Goal: Find contact information: Find contact information

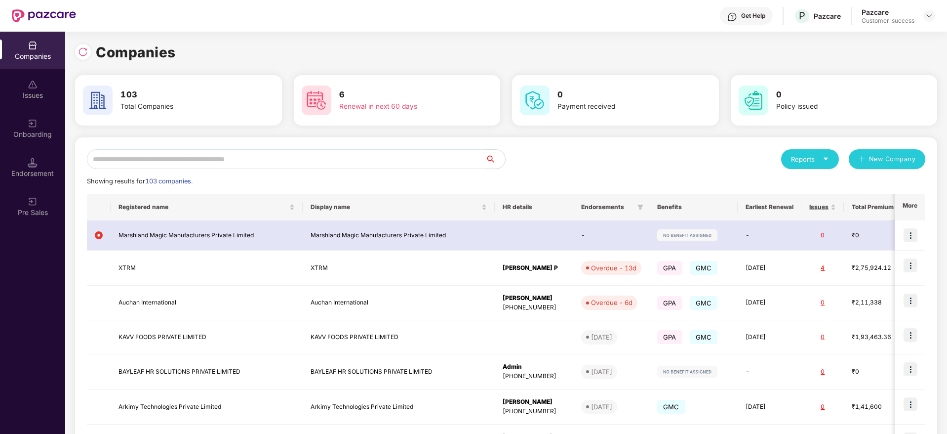
click at [204, 154] on input "text" at bounding box center [286, 159] width 399 height 20
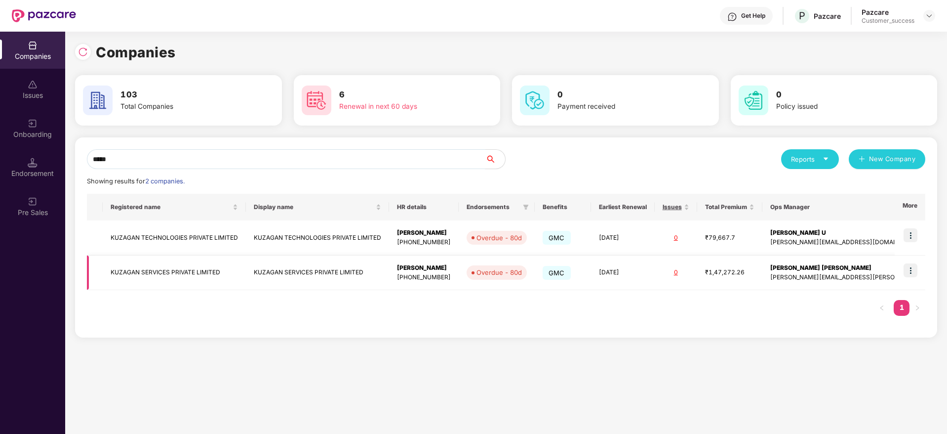
type input "*****"
click at [914, 271] on img at bounding box center [911, 270] width 14 height 14
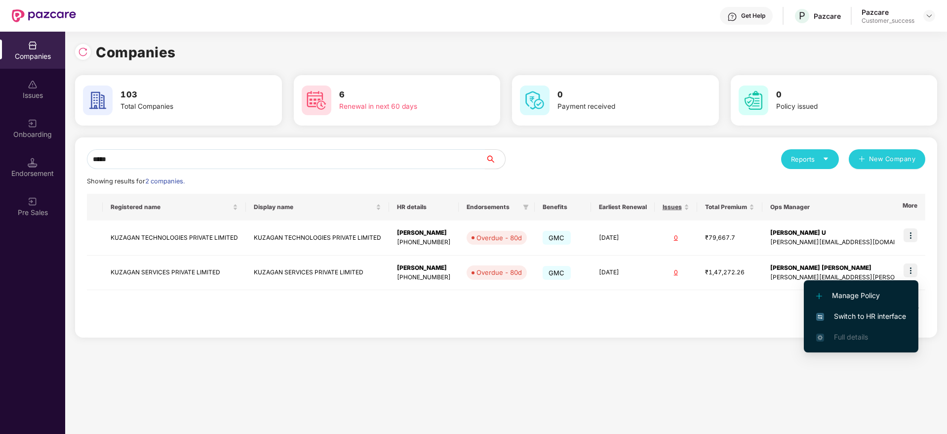
click at [878, 321] on span "Switch to HR interface" at bounding box center [862, 316] width 90 height 11
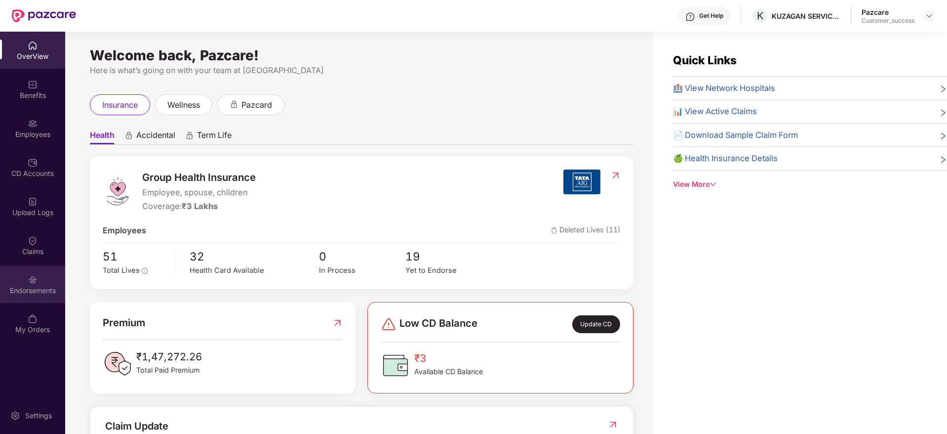
click at [33, 274] on div at bounding box center [33, 279] width 10 height 10
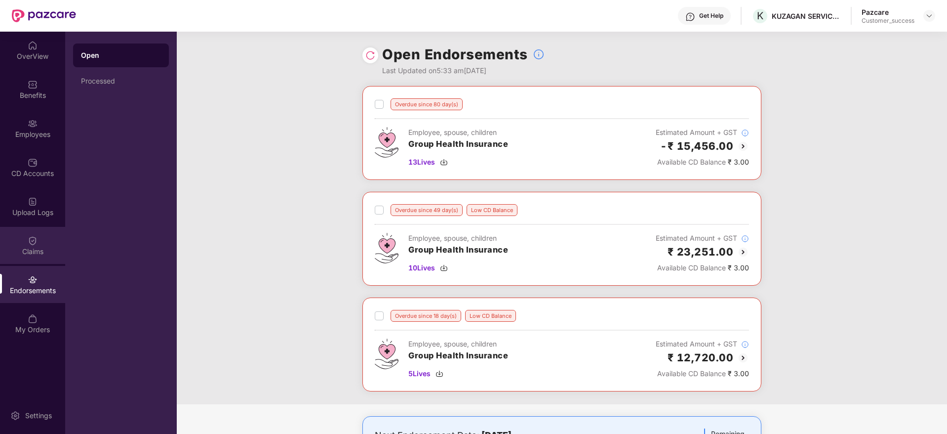
click at [34, 238] on img at bounding box center [33, 241] width 10 height 10
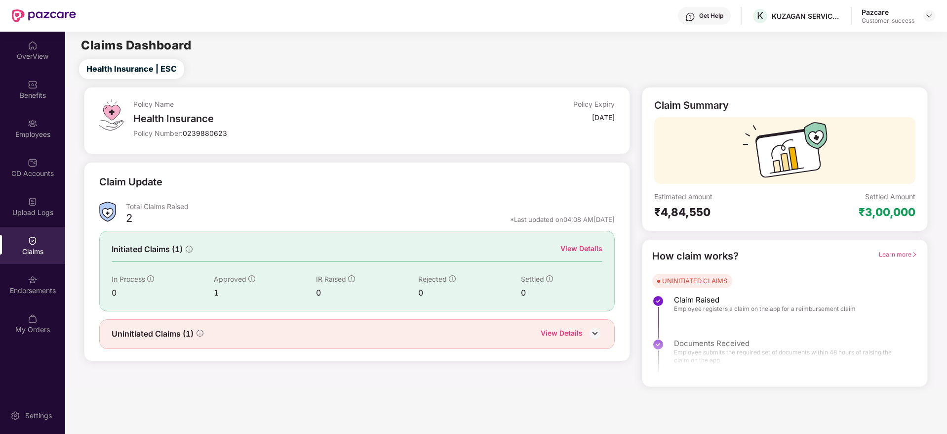
click at [570, 338] on div "View Details" at bounding box center [562, 334] width 42 height 13
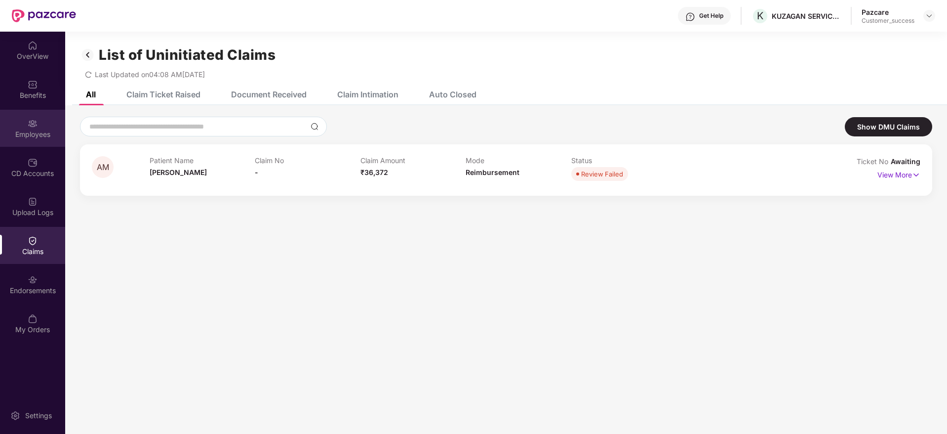
click at [41, 131] on div "Employees" at bounding box center [32, 134] width 65 height 10
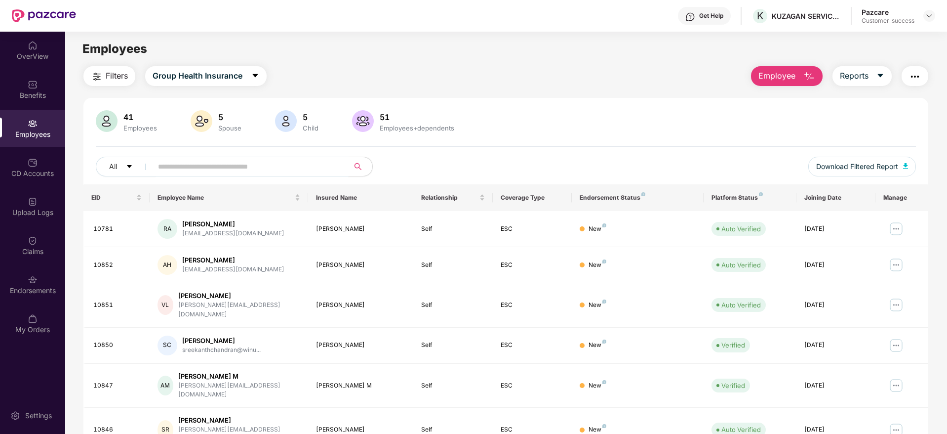
click at [212, 175] on span at bounding box center [247, 167] width 203 height 20
click at [218, 165] on input "text" at bounding box center [246, 166] width 177 height 15
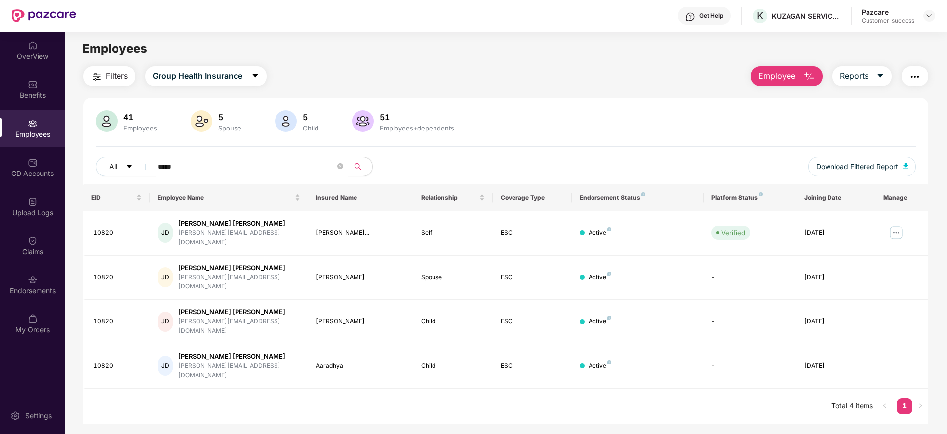
type input "*****"
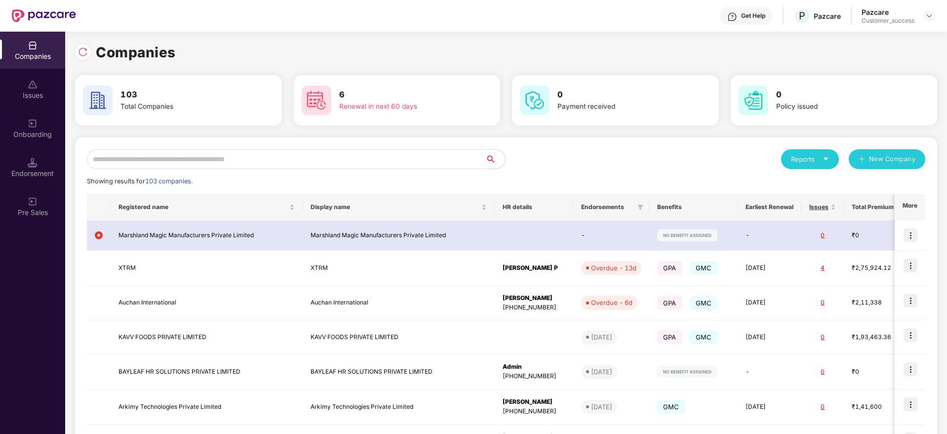
click at [31, 122] on img at bounding box center [33, 124] width 10 height 10
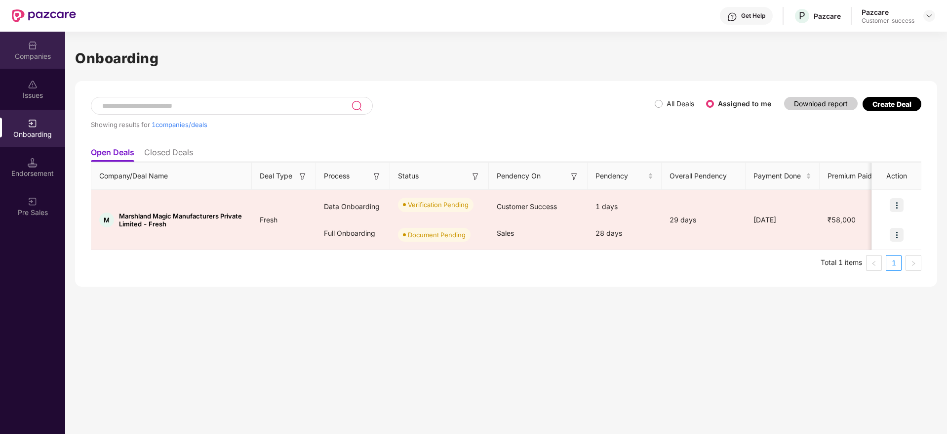
click at [41, 60] on div "Companies" at bounding box center [32, 56] width 65 height 10
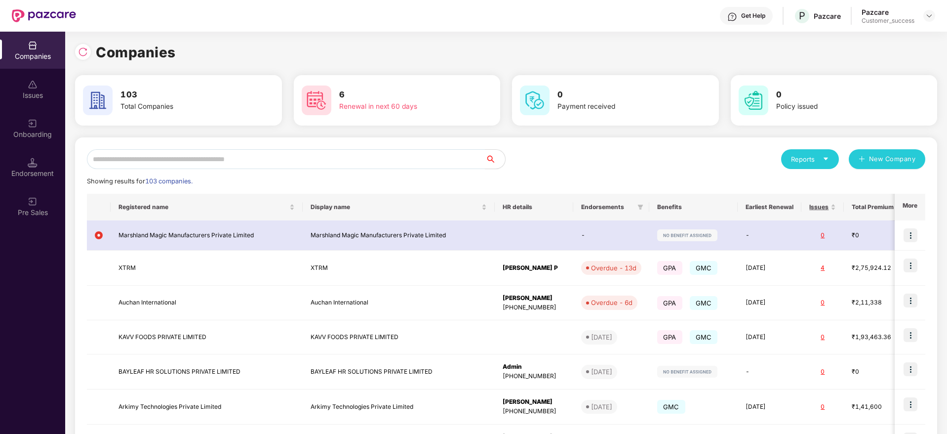
click at [41, 60] on div "Companies" at bounding box center [32, 56] width 65 height 10
click at [195, 163] on input "text" at bounding box center [286, 159] width 399 height 20
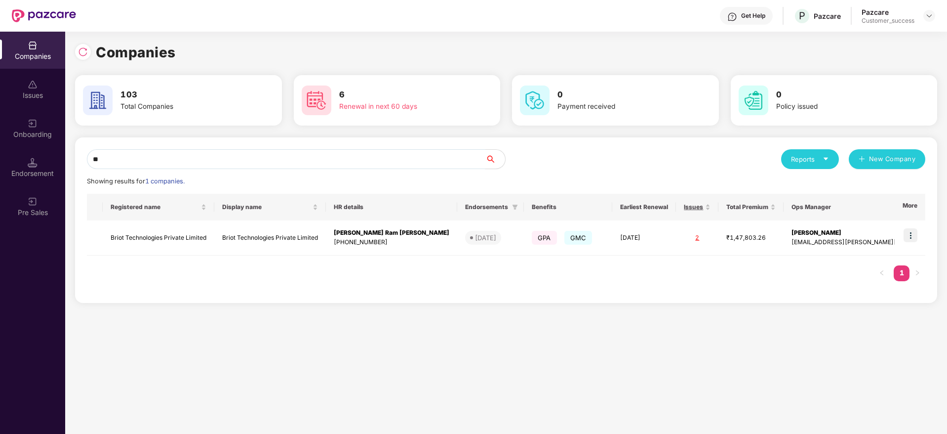
type input "*"
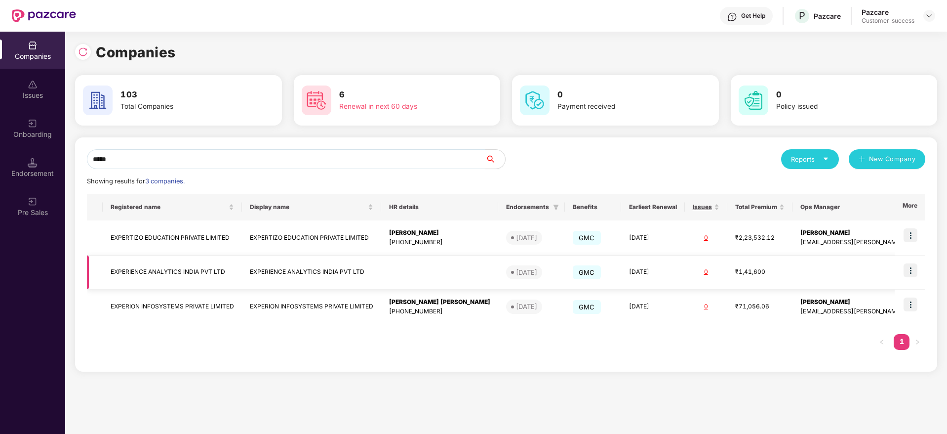
type input "*****"
click at [911, 273] on img at bounding box center [911, 270] width 14 height 14
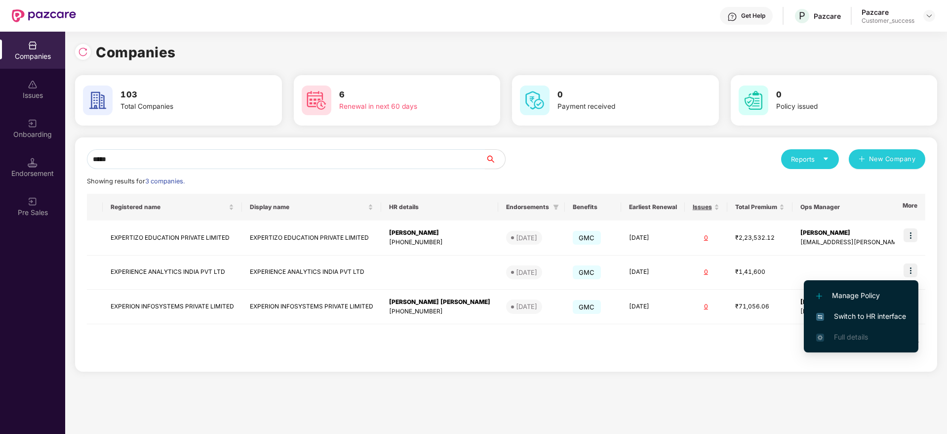
click at [860, 319] on span "Switch to HR interface" at bounding box center [862, 316] width 90 height 11
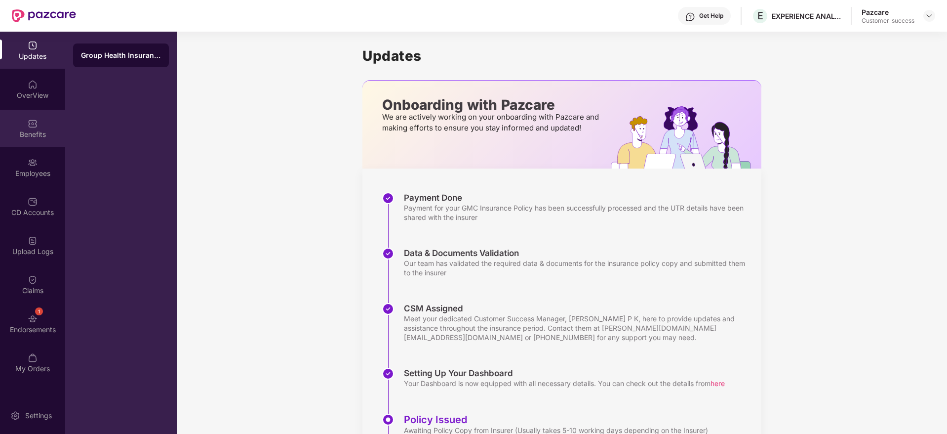
click at [32, 137] on div "Benefits" at bounding box center [32, 134] width 65 height 10
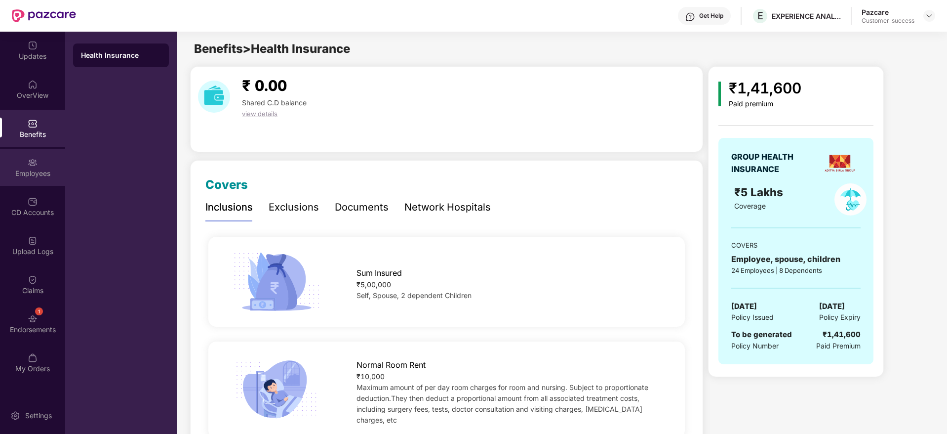
click at [27, 175] on div "Employees" at bounding box center [32, 173] width 65 height 10
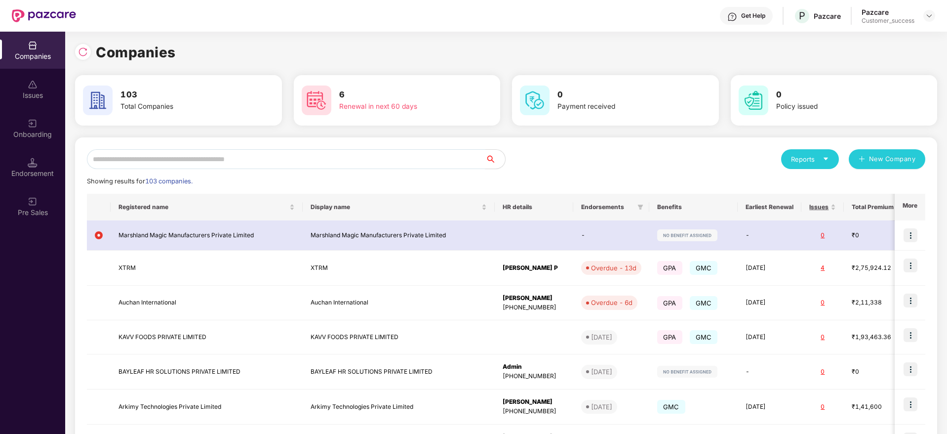
click at [160, 167] on input "text" at bounding box center [286, 159] width 399 height 20
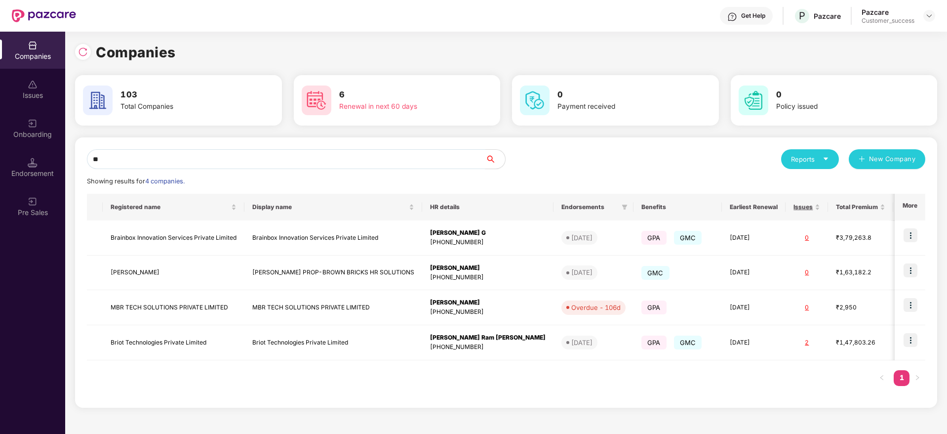
type input "*"
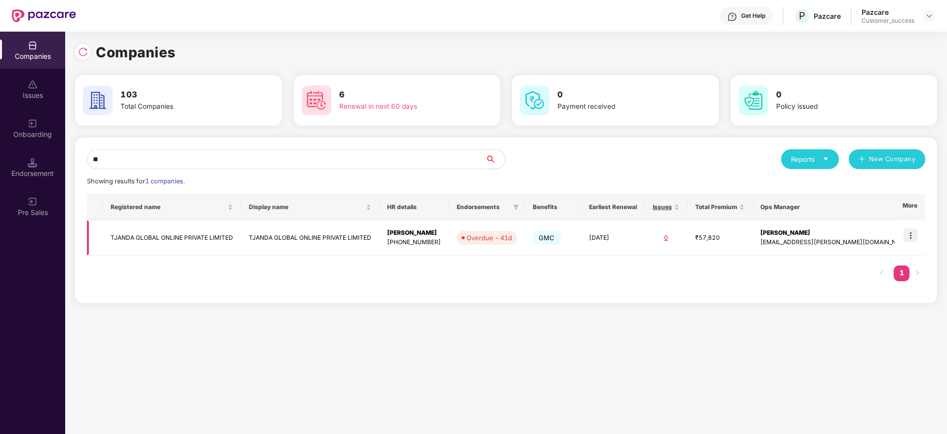
type input "**"
click at [910, 235] on img at bounding box center [911, 235] width 14 height 14
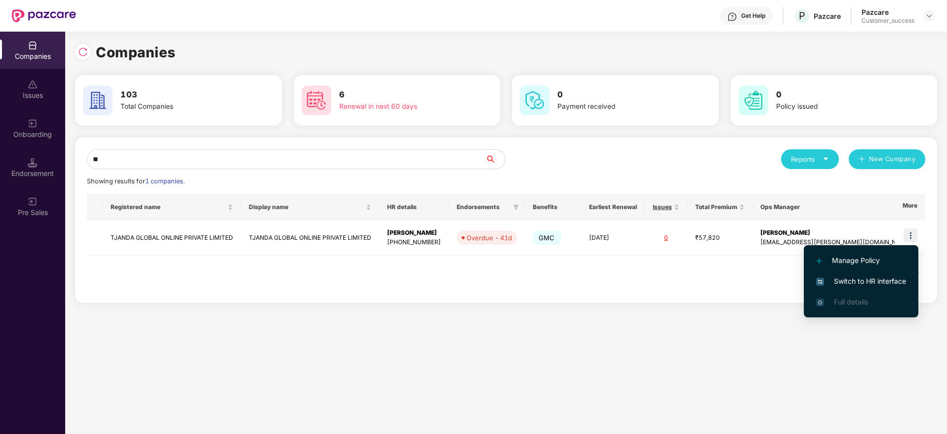
click at [847, 282] on span "Switch to HR interface" at bounding box center [862, 281] width 90 height 11
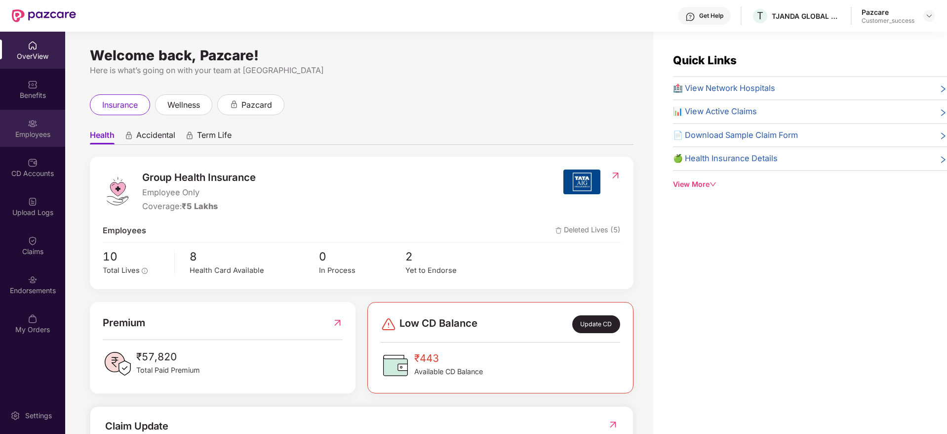
click at [46, 131] on div "Employees" at bounding box center [32, 134] width 65 height 10
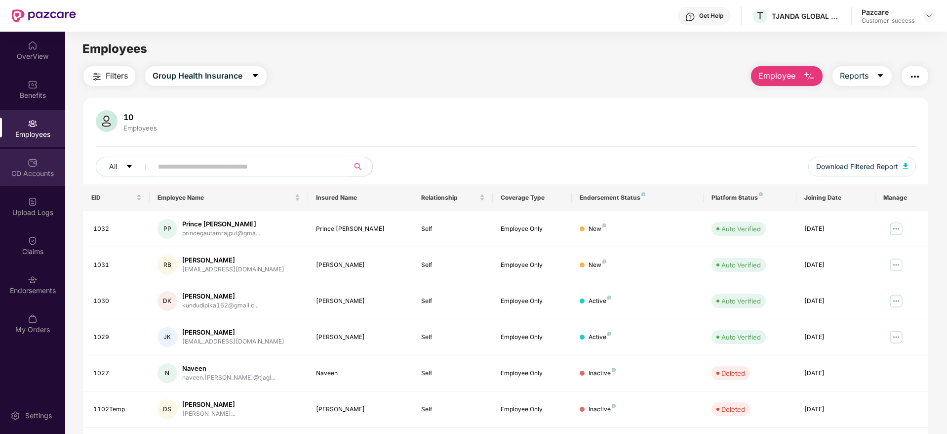
click at [33, 167] on div "CD Accounts" at bounding box center [32, 167] width 65 height 37
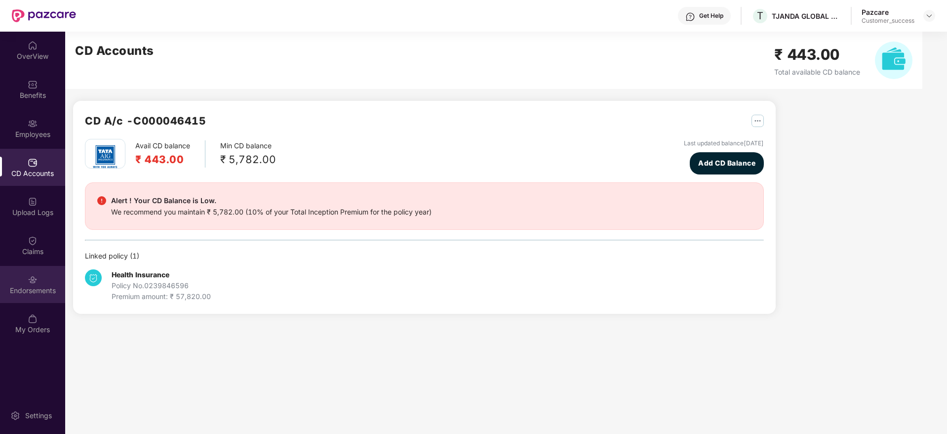
click at [28, 286] on div "Endorsements" at bounding box center [32, 291] width 65 height 10
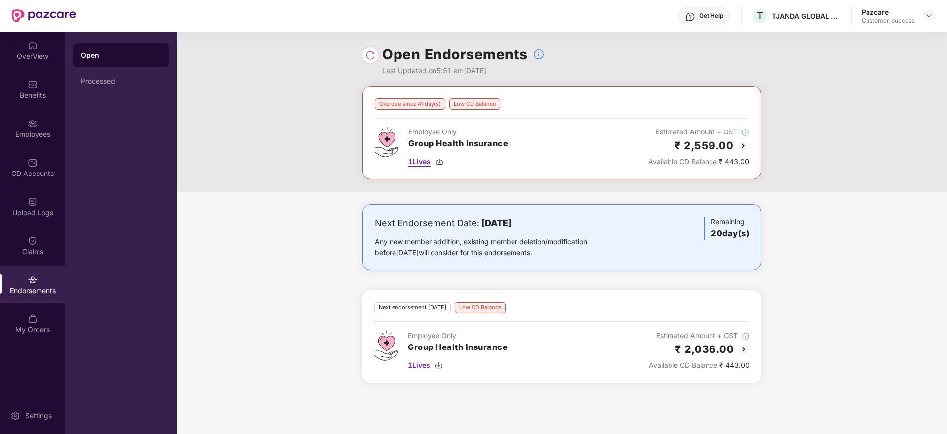
click at [440, 164] on img at bounding box center [440, 162] width 8 height 8
click at [440, 365] on img at bounding box center [439, 365] width 8 height 8
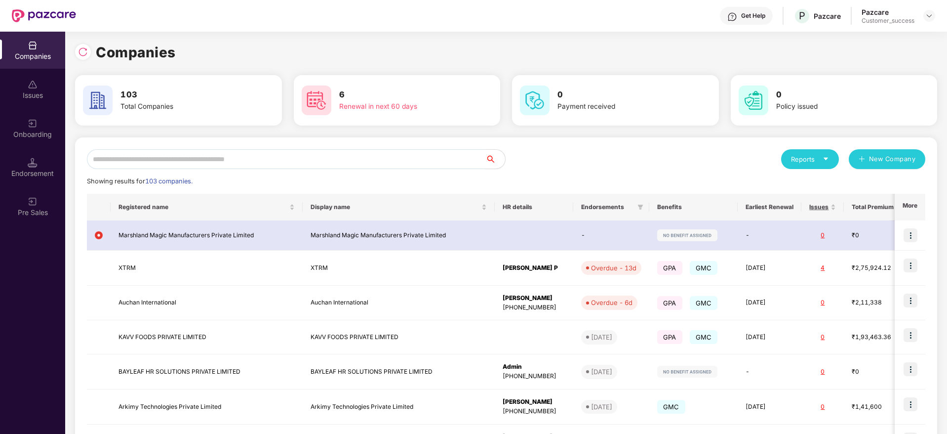
click at [113, 152] on input "text" at bounding box center [286, 159] width 399 height 20
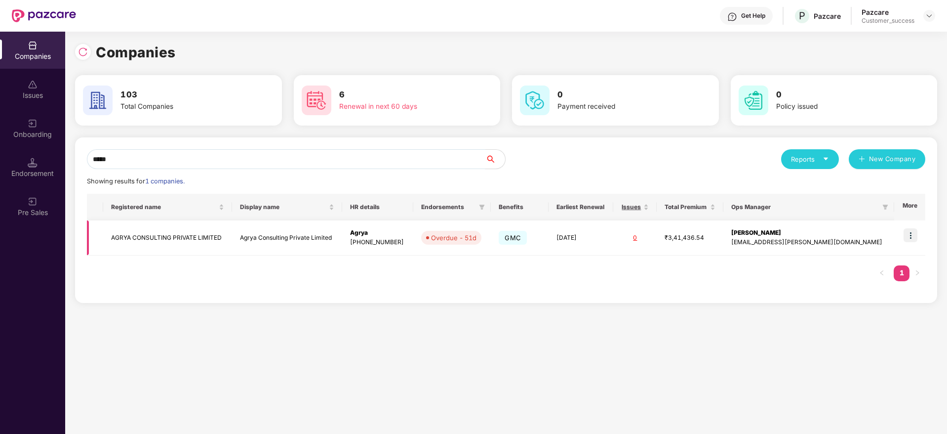
type input "*****"
click at [909, 231] on img at bounding box center [911, 235] width 14 height 14
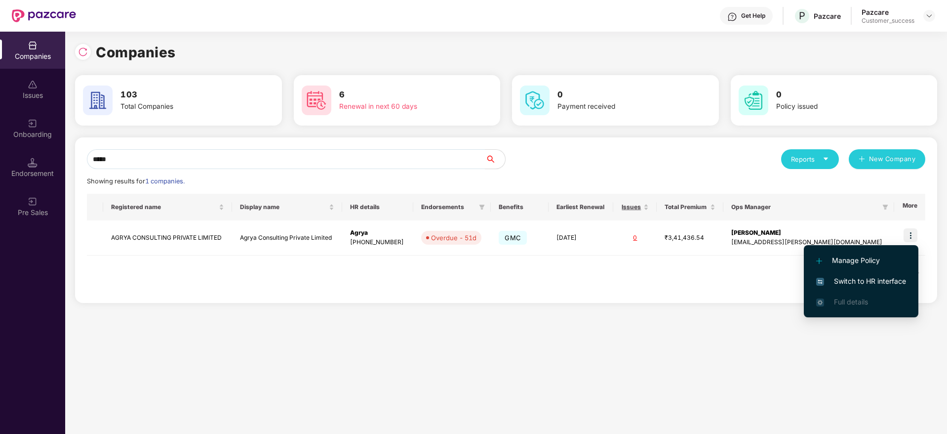
click at [843, 275] on li "Switch to HR interface" at bounding box center [861, 281] width 115 height 21
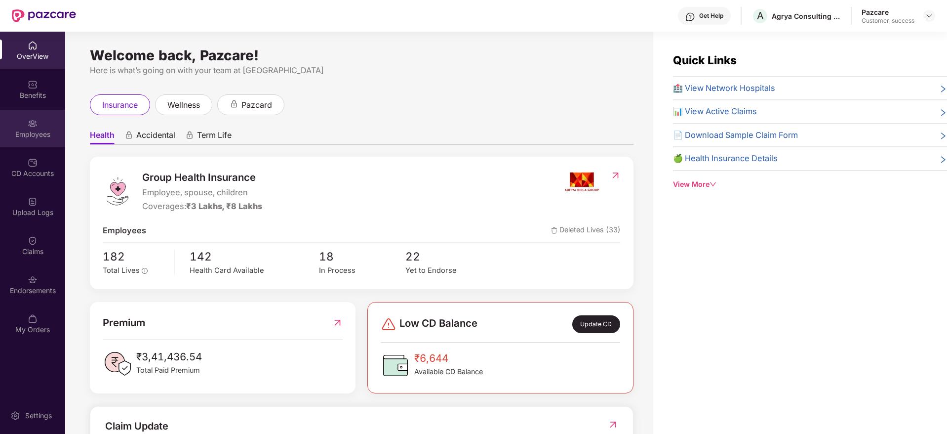
click at [29, 143] on div "Employees" at bounding box center [32, 128] width 65 height 37
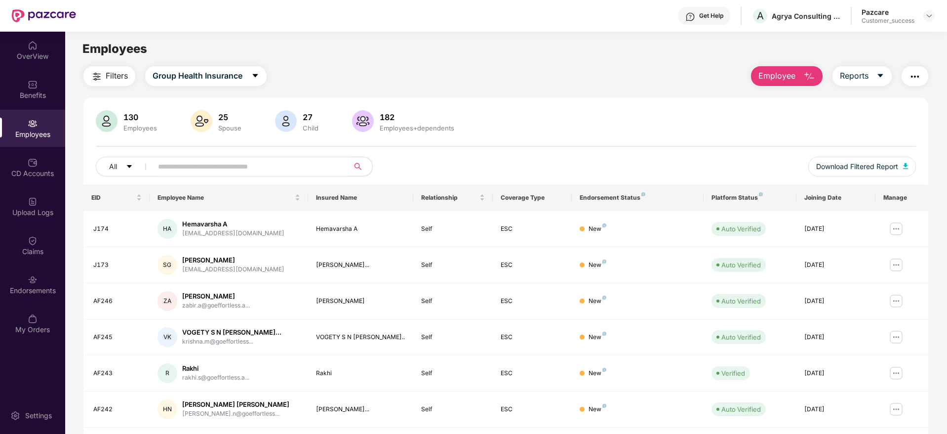
click at [194, 167] on input "text" at bounding box center [246, 166] width 177 height 15
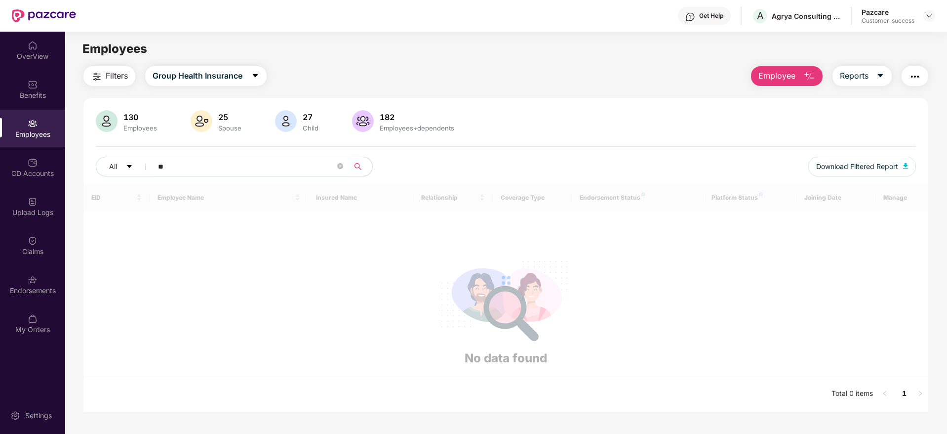
type input "*"
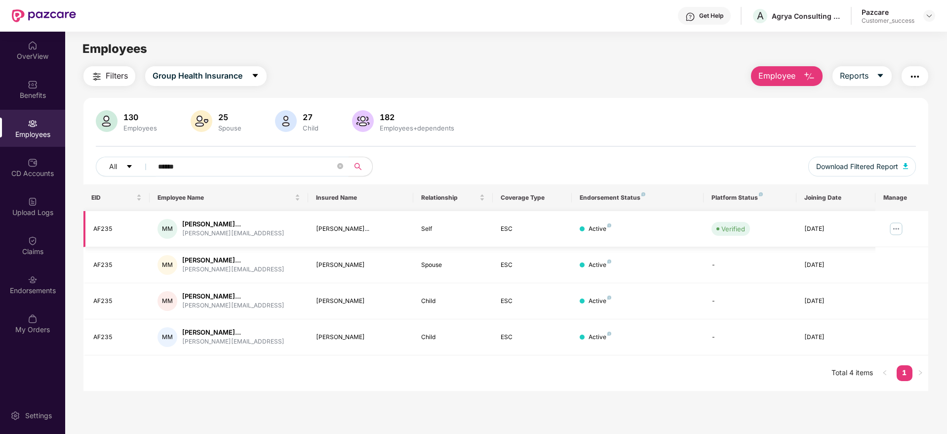
type input "******"
click at [899, 235] on img at bounding box center [897, 229] width 16 height 16
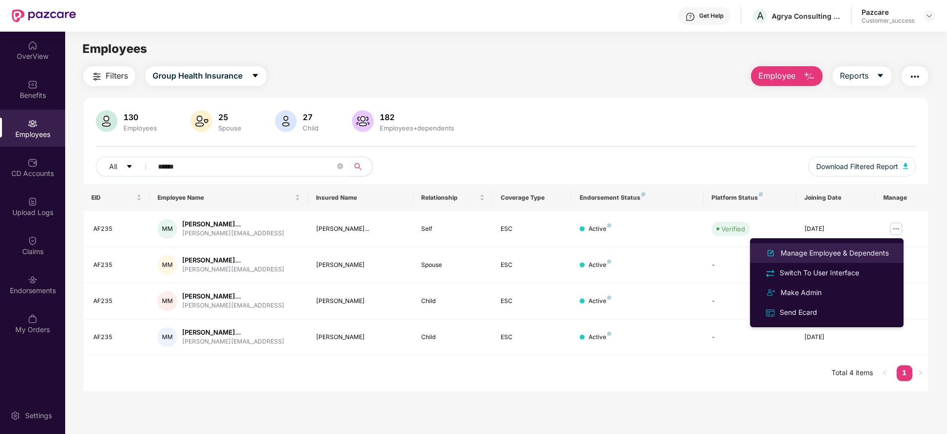
click at [827, 254] on div "Manage Employee & Dependents" at bounding box center [835, 252] width 112 height 11
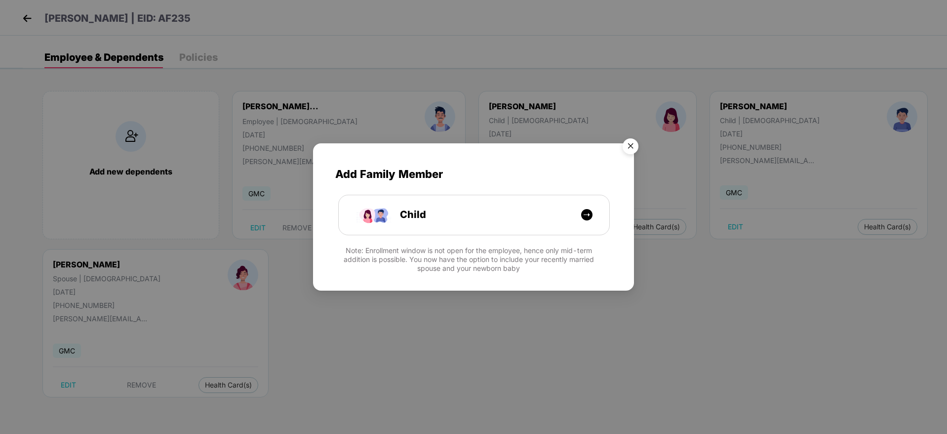
click at [626, 150] on img "Close" at bounding box center [631, 148] width 28 height 28
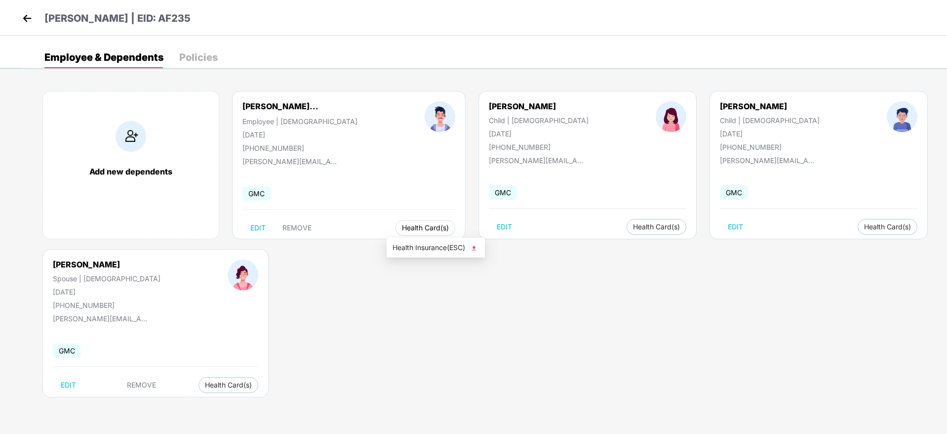
click at [410, 226] on span "Health Card(s)" at bounding box center [425, 227] width 47 height 5
click at [432, 252] on span "Health Insurance(ESC)" at bounding box center [436, 247] width 86 height 11
click at [406, 220] on button "Health Card(s)" at bounding box center [426, 228] width 60 height 16
drag, startPoint x: 254, startPoint y: 149, endPoint x: 309, endPoint y: 147, distance: 54.4
click at [309, 147] on div "[PHONE_NUMBER]" at bounding box center [300, 148] width 115 height 8
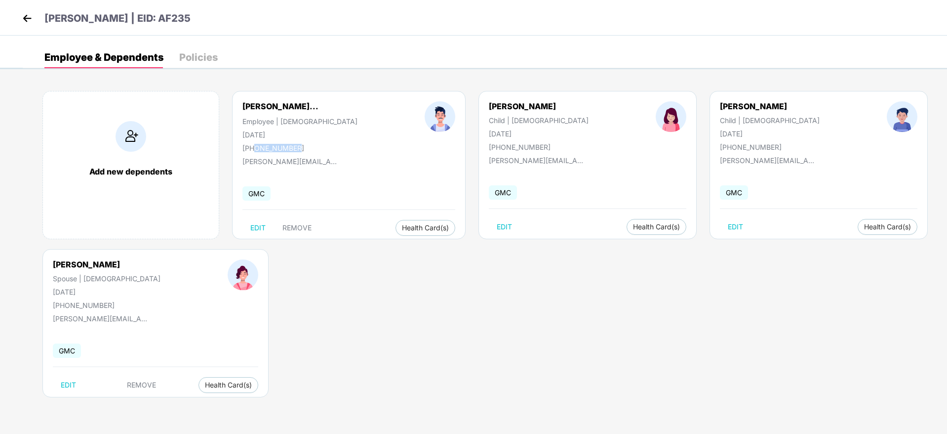
copy div "8938888333"
click at [33, 24] on img at bounding box center [27, 18] width 15 height 15
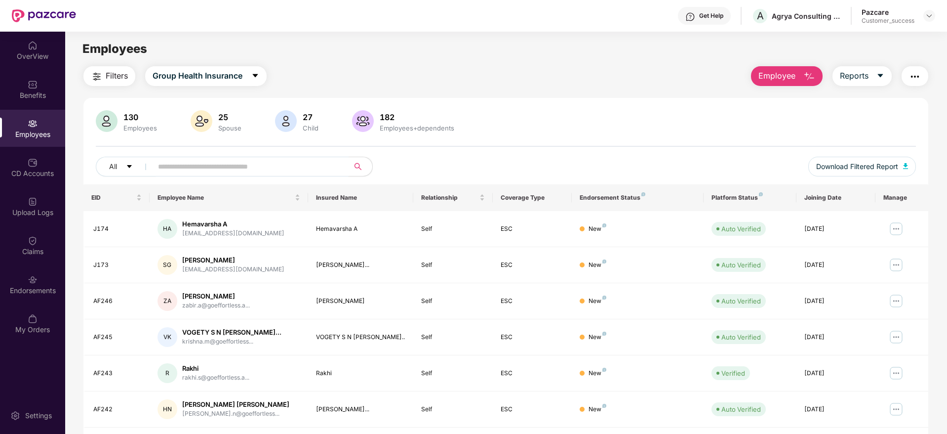
click at [222, 162] on input "text" at bounding box center [246, 166] width 177 height 15
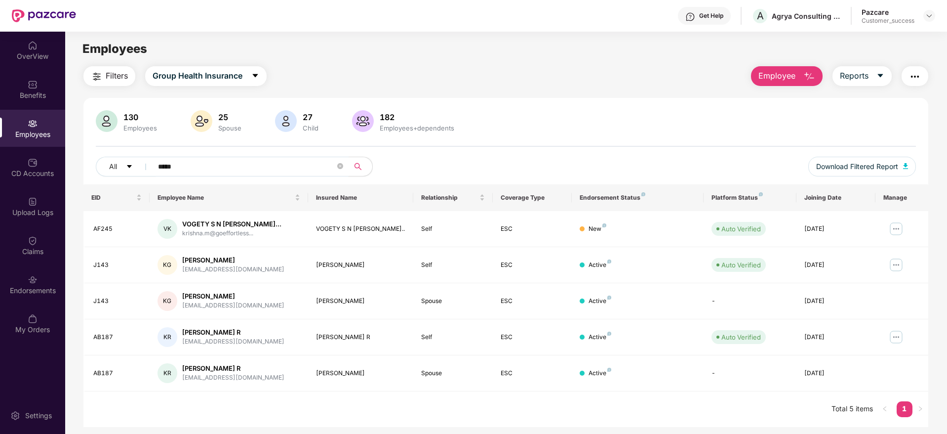
click at [244, 165] on input "*****" at bounding box center [246, 166] width 177 height 15
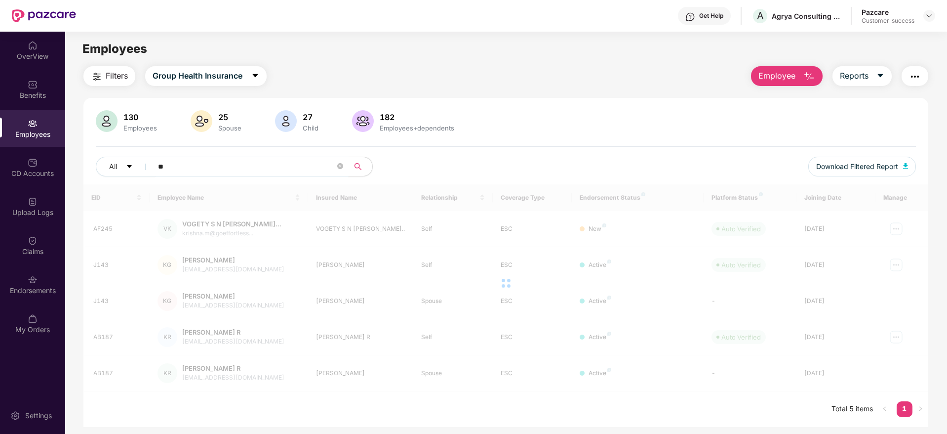
type input "*"
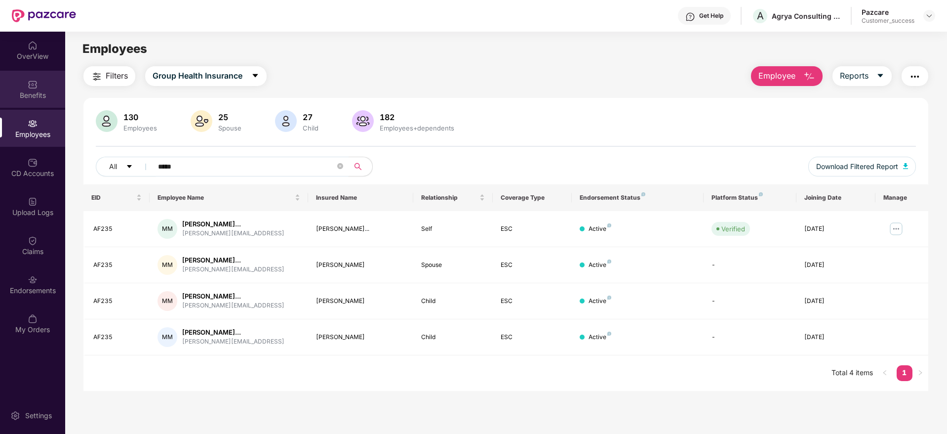
type input "*****"
click at [26, 89] on div "Benefits" at bounding box center [32, 89] width 65 height 37
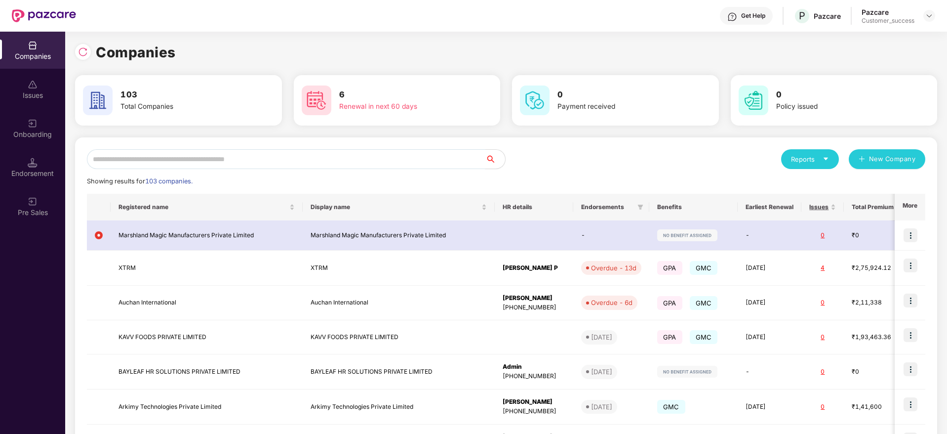
click at [158, 166] on input "text" at bounding box center [286, 159] width 399 height 20
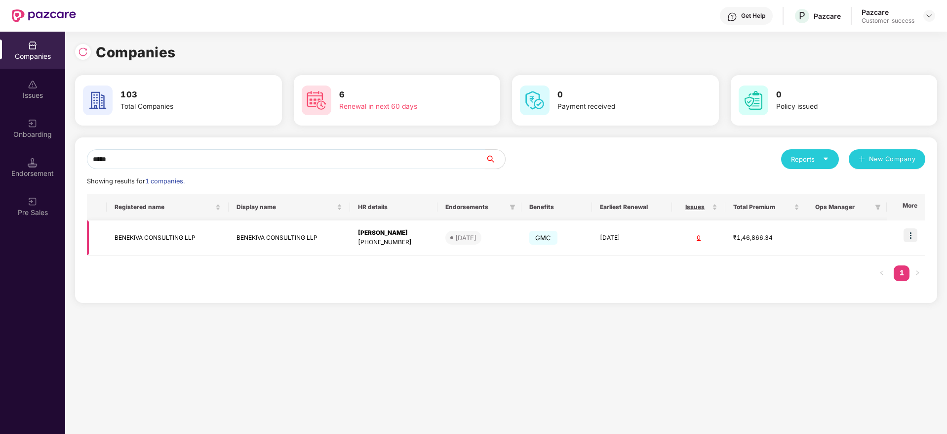
type input "*****"
click at [915, 232] on img at bounding box center [911, 235] width 14 height 14
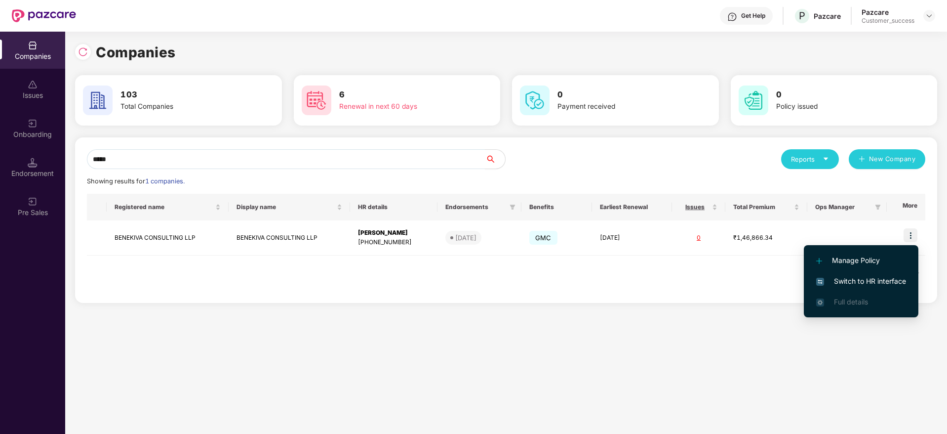
click at [852, 278] on span "Switch to HR interface" at bounding box center [862, 281] width 90 height 11
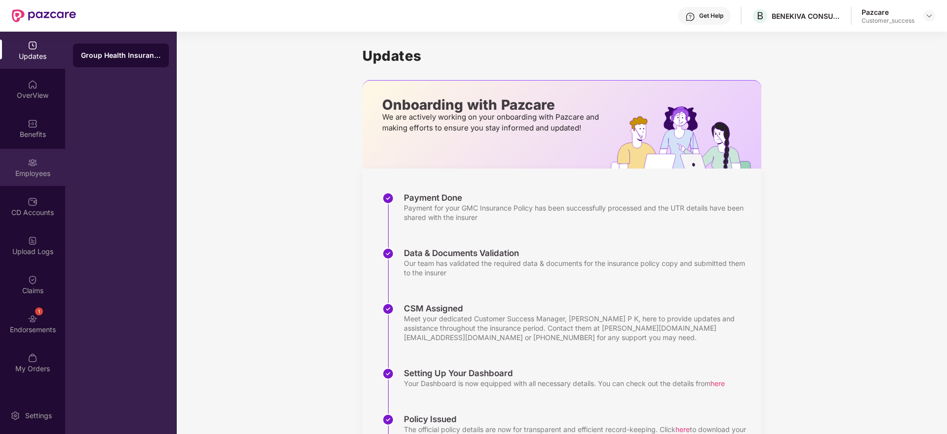
click at [17, 177] on div "Employees" at bounding box center [32, 173] width 65 height 10
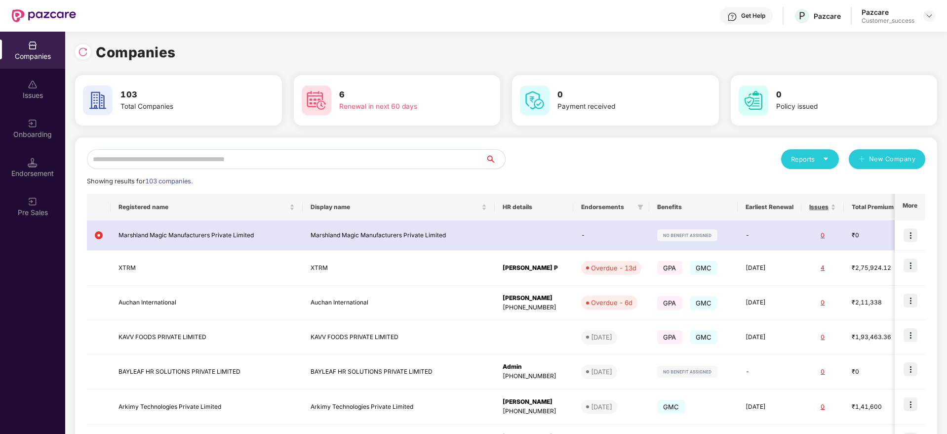
click at [163, 158] on input "text" at bounding box center [286, 159] width 399 height 20
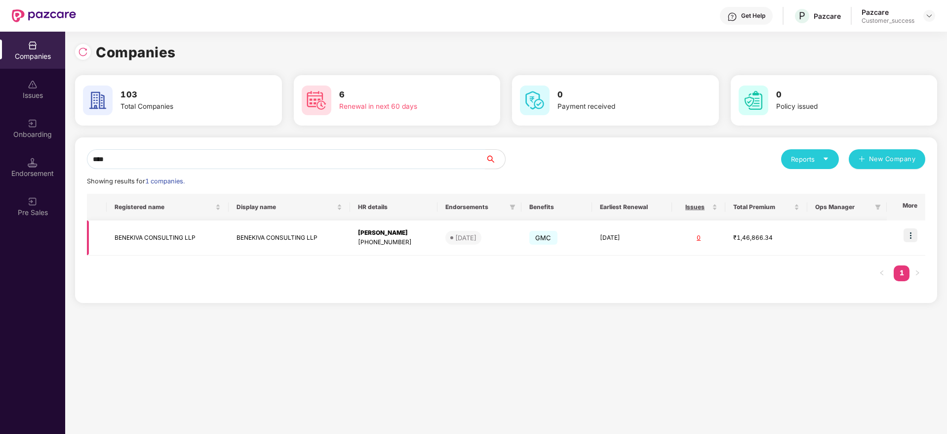
type input "****"
click at [151, 249] on td "BENEKIVA CONSULTING LLP" at bounding box center [168, 237] width 122 height 35
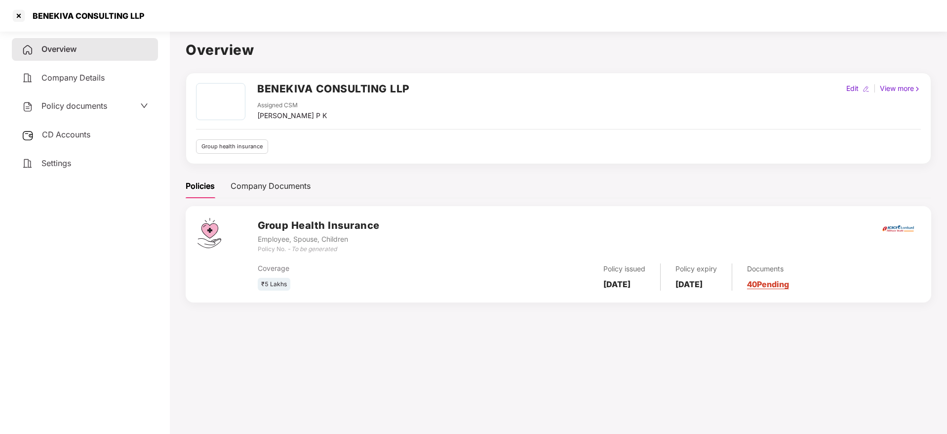
click at [95, 100] on div "Policy documents" at bounding box center [64, 106] width 85 height 13
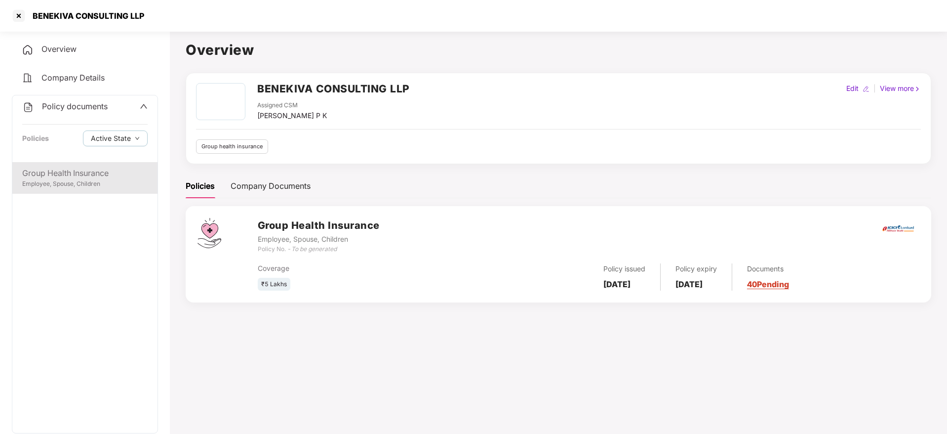
click at [65, 172] on div "Group Health Insurance" at bounding box center [84, 173] width 125 height 12
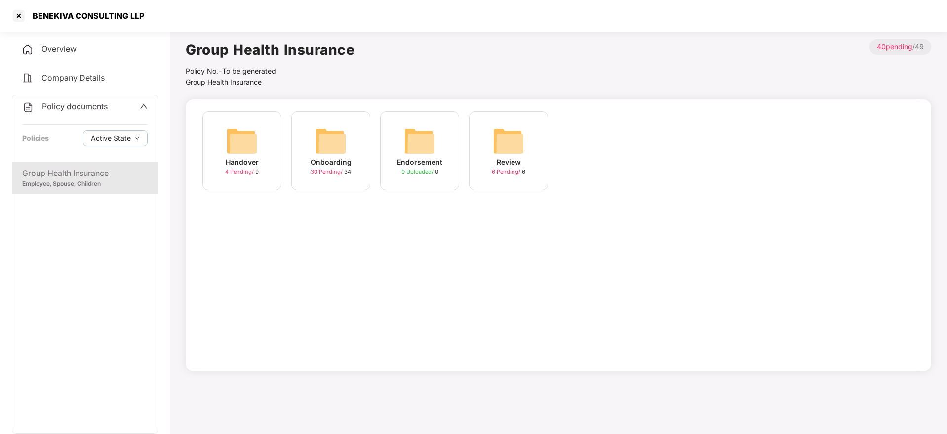
click at [309, 158] on div "Onboarding 30 Pending / 34" at bounding box center [330, 150] width 79 height 79
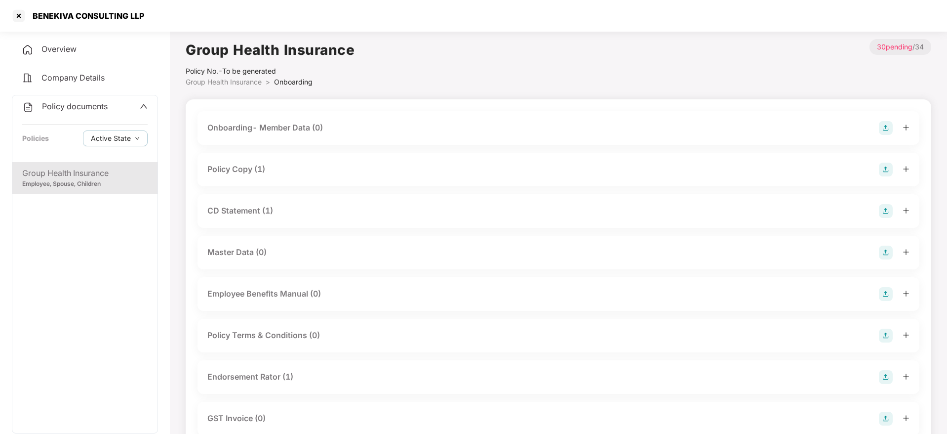
click at [282, 163] on div "Policy Copy (1)" at bounding box center [558, 170] width 702 height 14
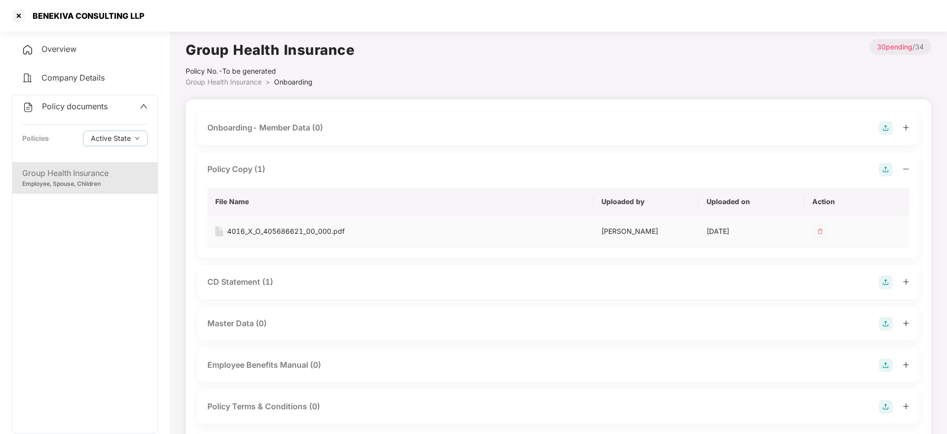
click at [288, 232] on div "4016_X_O_405686621_00_000.pdf" at bounding box center [286, 231] width 118 height 11
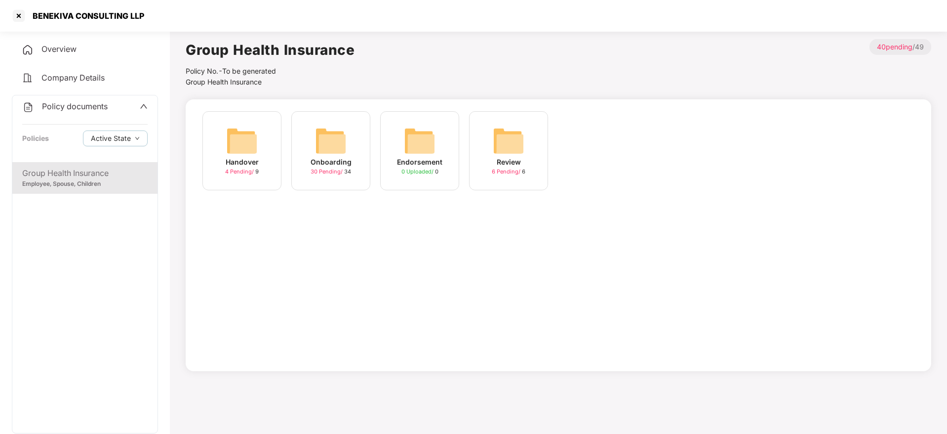
click at [28, 24] on div "BENEKIVA CONSULTING LLP" at bounding box center [473, 16] width 947 height 32
click at [16, 14] on div at bounding box center [19, 16] width 16 height 16
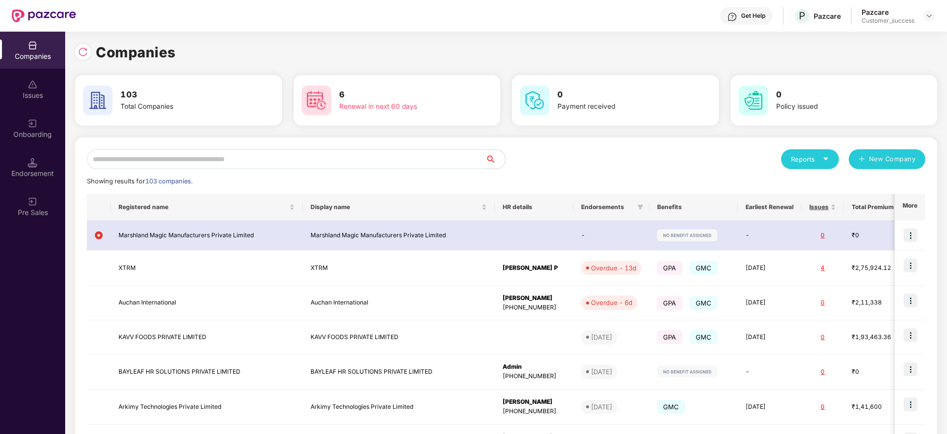
click at [175, 163] on input "text" at bounding box center [286, 159] width 399 height 20
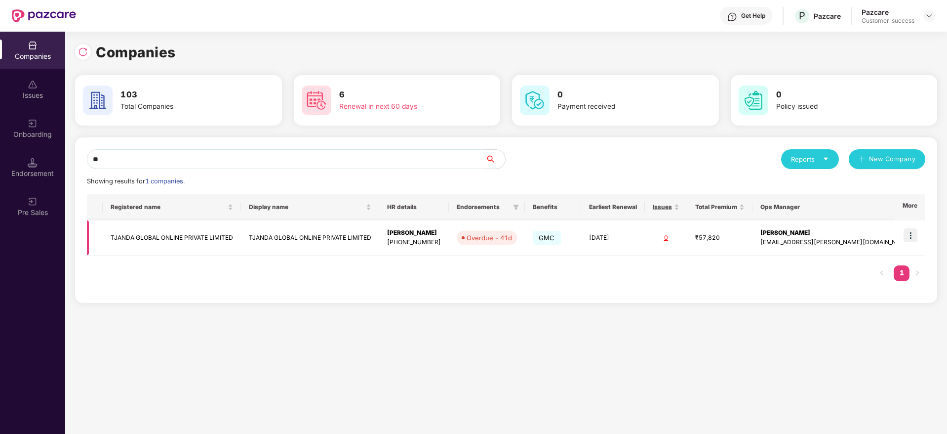
type input "**"
click at [902, 237] on td at bounding box center [910, 237] width 31 height 35
click at [908, 237] on img at bounding box center [911, 235] width 14 height 14
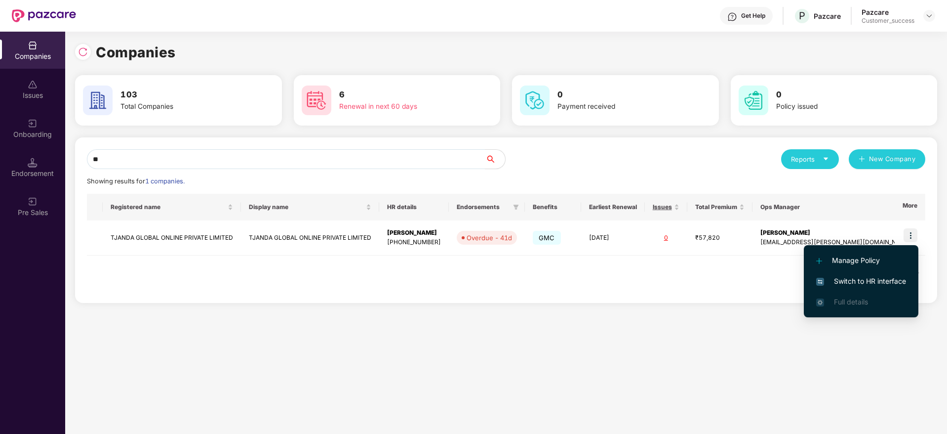
click at [863, 278] on span "Switch to HR interface" at bounding box center [862, 281] width 90 height 11
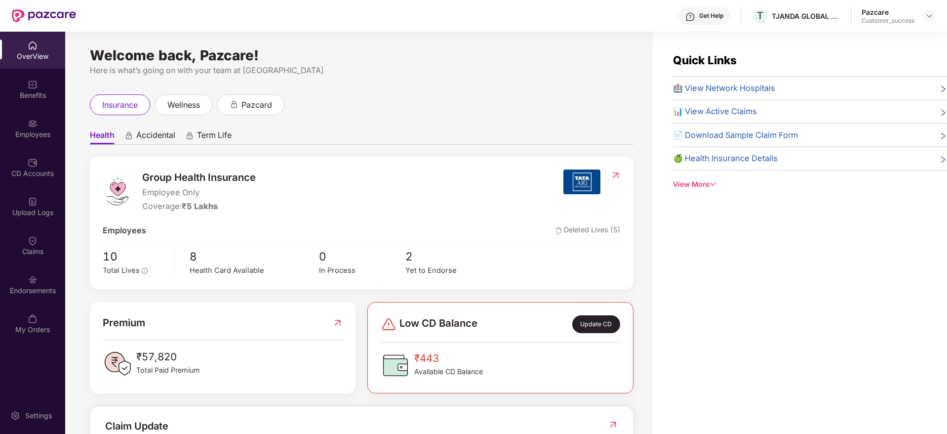
click at [46, 286] on div "Endorsements" at bounding box center [32, 291] width 65 height 10
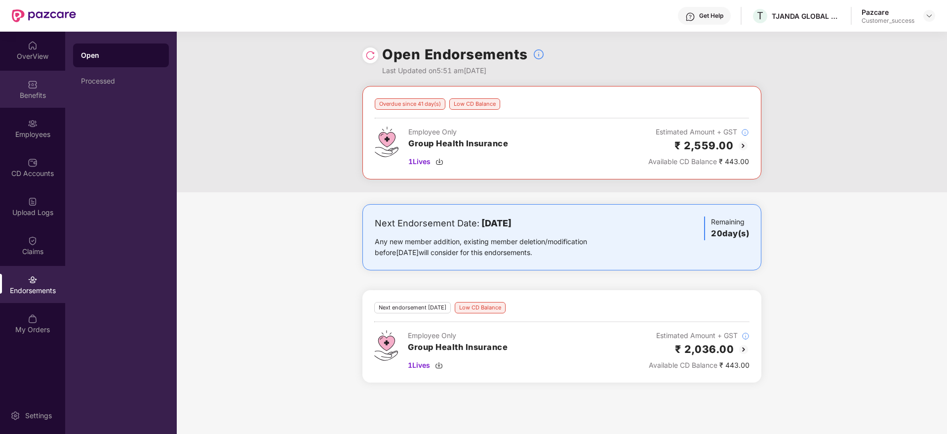
click at [41, 85] on div "Benefits" at bounding box center [32, 89] width 65 height 37
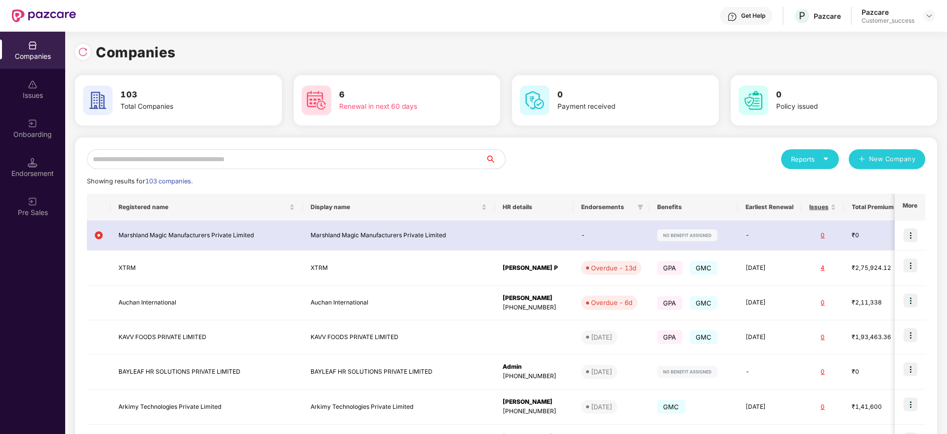
click at [143, 161] on input "text" at bounding box center [286, 159] width 399 height 20
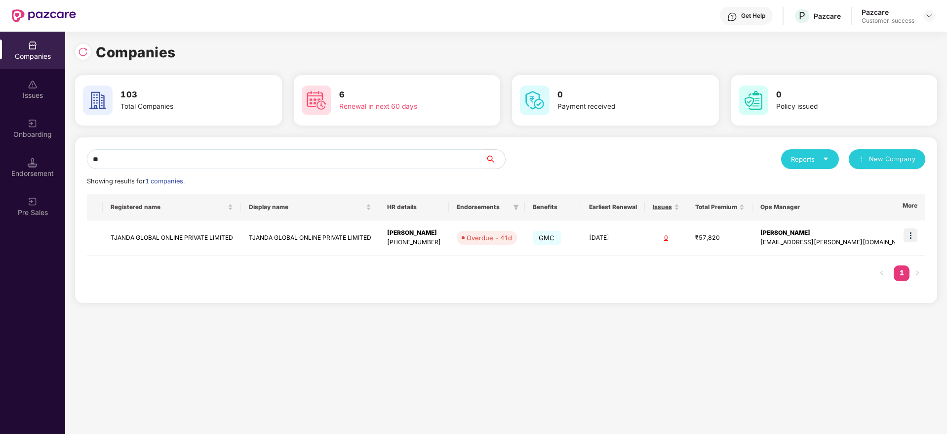
type input "**"
click at [923, 235] on td at bounding box center [910, 237] width 31 height 35
click at [916, 234] on img at bounding box center [911, 235] width 14 height 14
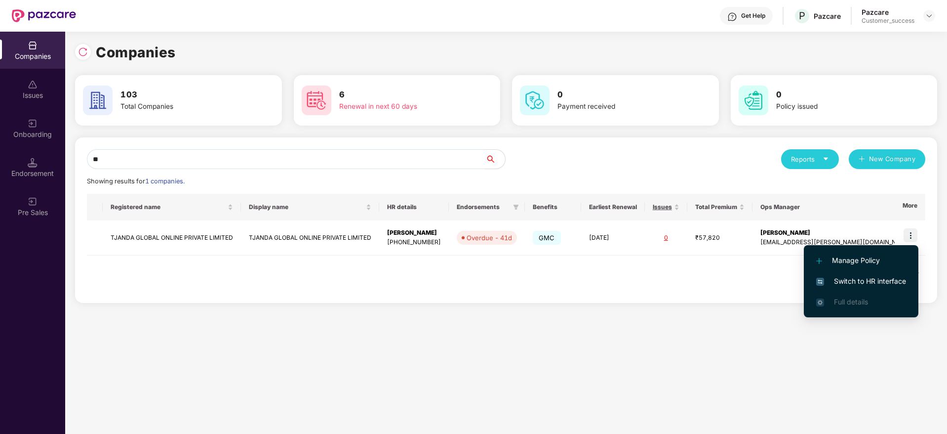
click at [850, 279] on span "Switch to HR interface" at bounding box center [862, 281] width 90 height 11
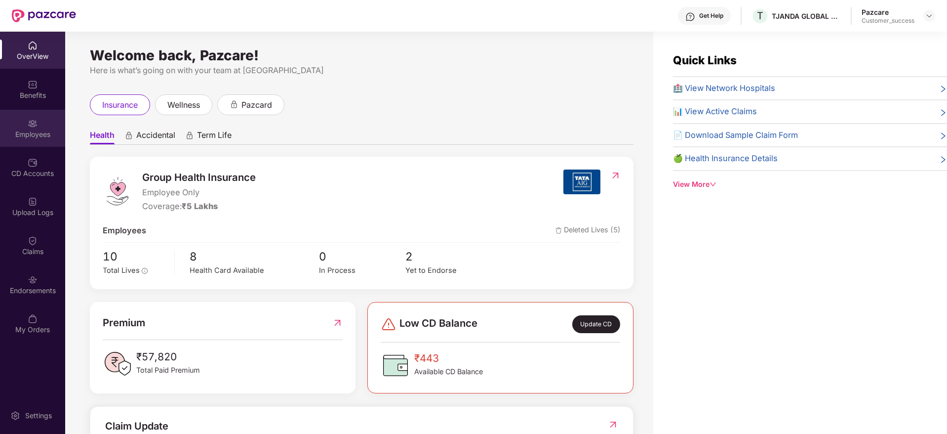
click at [25, 125] on div "Employees" at bounding box center [32, 128] width 65 height 37
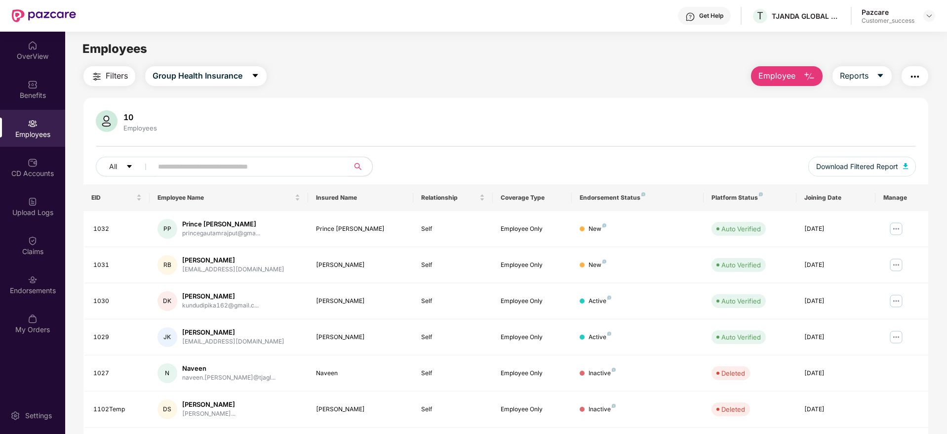
click at [258, 167] on input "text" at bounding box center [246, 166] width 177 height 15
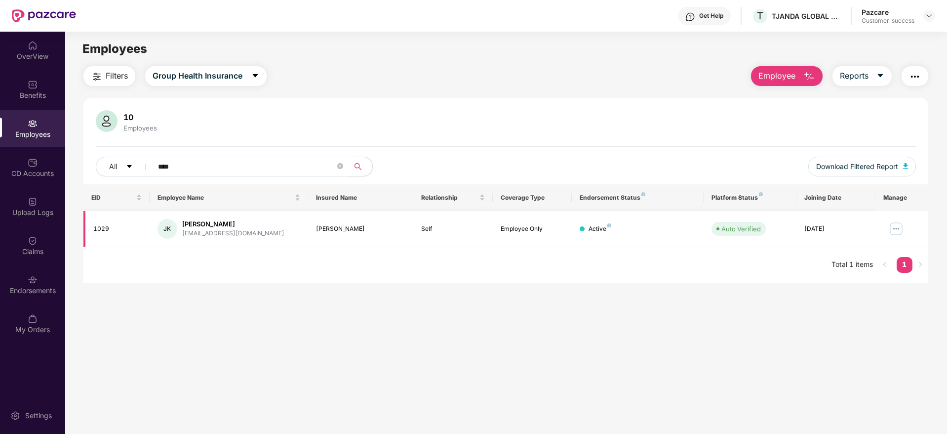
type input "****"
drag, startPoint x: 184, startPoint y: 236, endPoint x: 243, endPoint y: 232, distance: 58.4
click at [243, 232] on div "[EMAIL_ADDRESS][DOMAIN_NAME]" at bounding box center [233, 233] width 102 height 9
drag, startPoint x: 254, startPoint y: 232, endPoint x: 222, endPoint y: 242, distance: 33.5
click at [222, 242] on td "[PERSON_NAME] K [EMAIL_ADDRESS][DOMAIN_NAME]" at bounding box center [229, 229] width 159 height 36
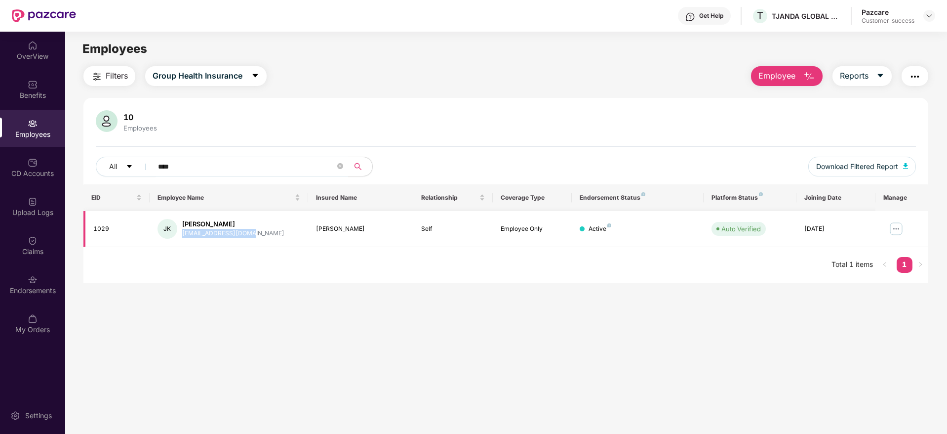
drag, startPoint x: 182, startPoint y: 232, endPoint x: 246, endPoint y: 231, distance: 64.2
click at [246, 231] on div "[PERSON_NAME] K [EMAIL_ADDRESS][DOMAIN_NAME]" at bounding box center [229, 229] width 143 height 20
copy div "[EMAIL_ADDRESS][DOMAIN_NAME]"
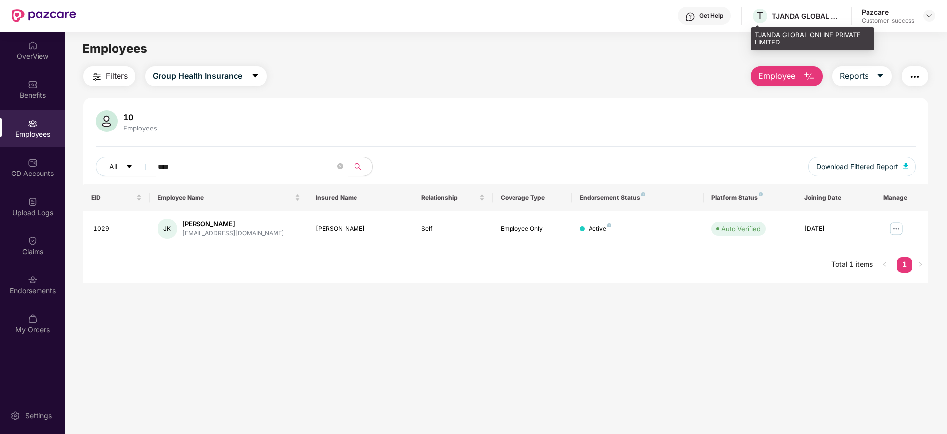
click at [818, 18] on div "TJANDA GLOBAL ONLINE PRIVATE LIMITED" at bounding box center [806, 15] width 69 height 9
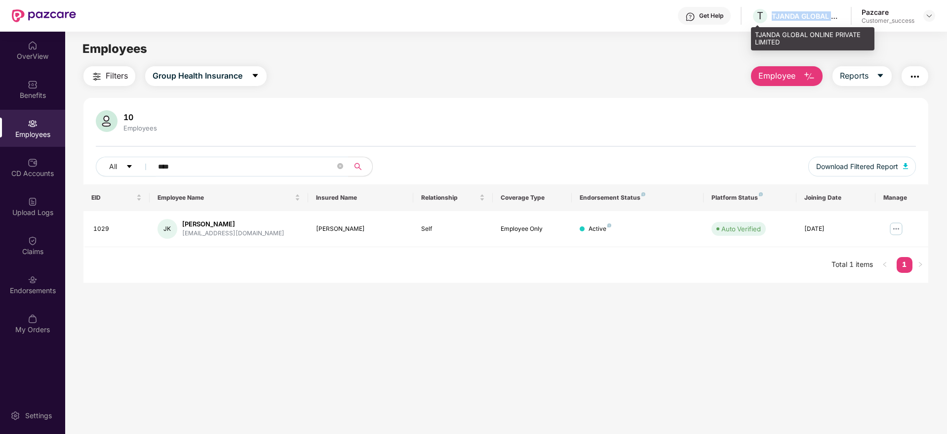
click at [818, 18] on div "TJANDA GLOBAL ONLINE PRIVATE LIMITED" at bounding box center [806, 15] width 69 height 9
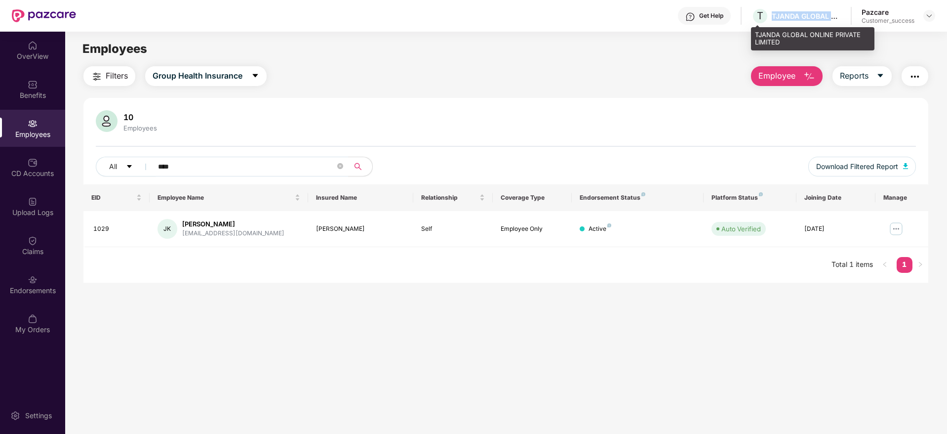
click at [818, 18] on div "TJANDA GLOBAL ONLINE PRIVATE LIMITED" at bounding box center [806, 15] width 69 height 9
copy div "TJANDA GLOBAL ONLINE PRIVATE LIMITED"
